Goal: Find specific page/section: Find specific page/section

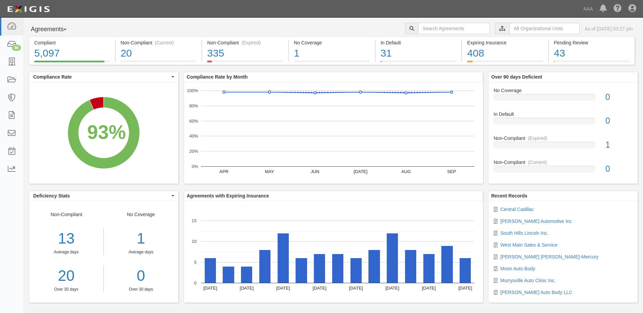
click at [52, 29] on button "Agreements" at bounding box center [54, 30] width 51 height 14
click at [46, 42] on link "Parties" at bounding box center [56, 43] width 54 height 9
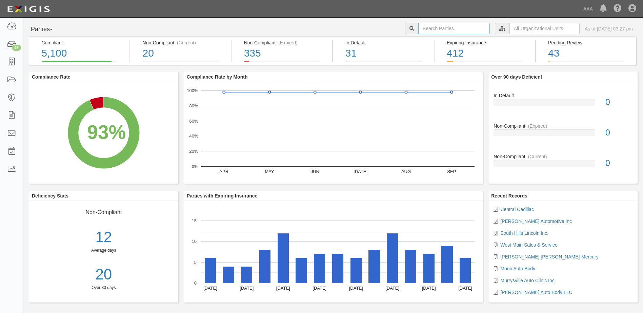
click at [435, 27] on input "text" at bounding box center [454, 29] width 72 height 12
type input "10380"
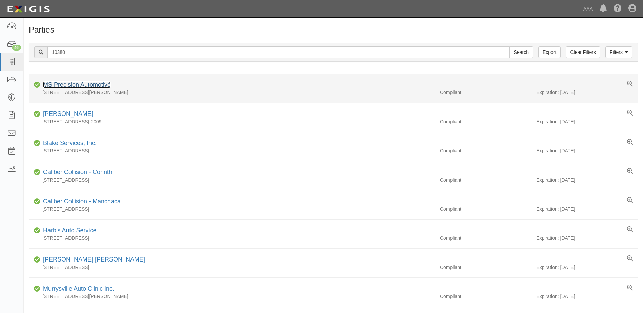
click at [73, 84] on link "MS Precision Automotive" at bounding box center [77, 84] width 68 height 7
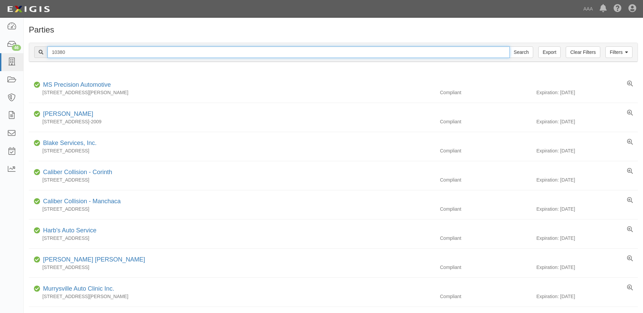
drag, startPoint x: 75, startPoint y: 53, endPoint x: 36, endPoint y: 54, distance: 39.0
click at [36, 54] on div "10380 Search" at bounding box center [283, 52] width 499 height 12
type input "25071"
click at [510, 46] on input "Search" at bounding box center [522, 52] width 24 height 12
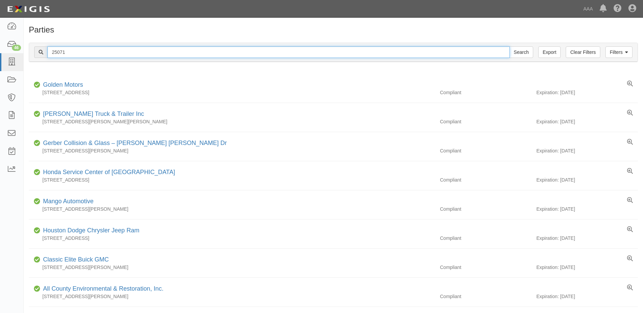
drag, startPoint x: 67, startPoint y: 53, endPoint x: 49, endPoint y: 53, distance: 17.6
click at [49, 53] on input "25071" at bounding box center [278, 52] width 463 height 12
type input "10466"
click at [510, 46] on input "Search" at bounding box center [522, 52] width 24 height 12
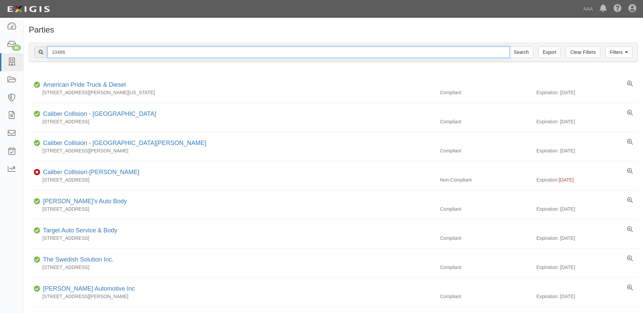
drag, startPoint x: 71, startPoint y: 51, endPoint x: 28, endPoint y: 49, distance: 43.1
click at [28, 49] on div "Filters Clear Filters Export 10466 Search Filters Compliance Status Compliant N…" at bounding box center [334, 53] width 620 height 31
type input "25005"
click at [510, 46] on input "Search" at bounding box center [522, 52] width 24 height 12
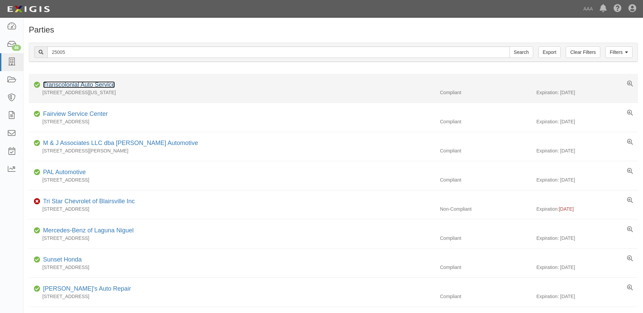
click at [53, 83] on link "Transcolonial Auto Service" at bounding box center [79, 84] width 72 height 7
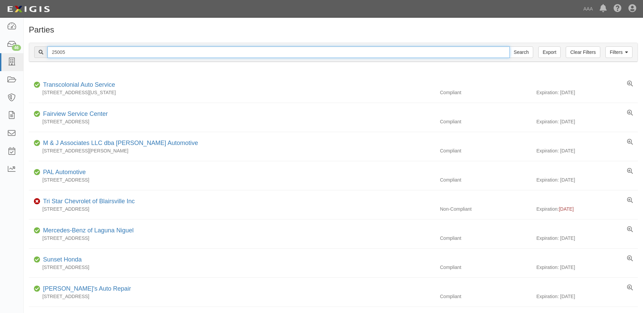
drag, startPoint x: 69, startPoint y: 49, endPoint x: 37, endPoint y: 48, distance: 31.9
click at [37, 48] on div "25005 Search" at bounding box center [283, 52] width 499 height 12
type input "25071"
click at [510, 46] on input "Search" at bounding box center [522, 52] width 24 height 12
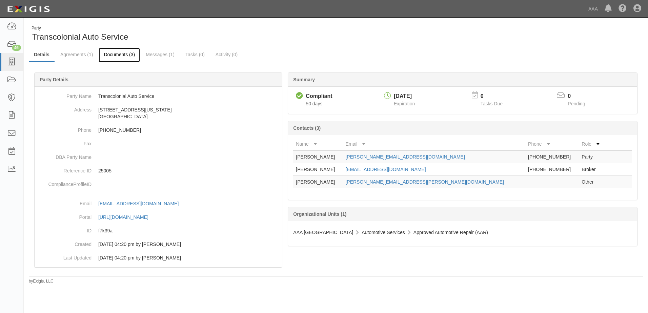
click at [123, 54] on link "Documents (3)" at bounding box center [119, 55] width 41 height 15
